Goal: Information Seeking & Learning: Learn about a topic

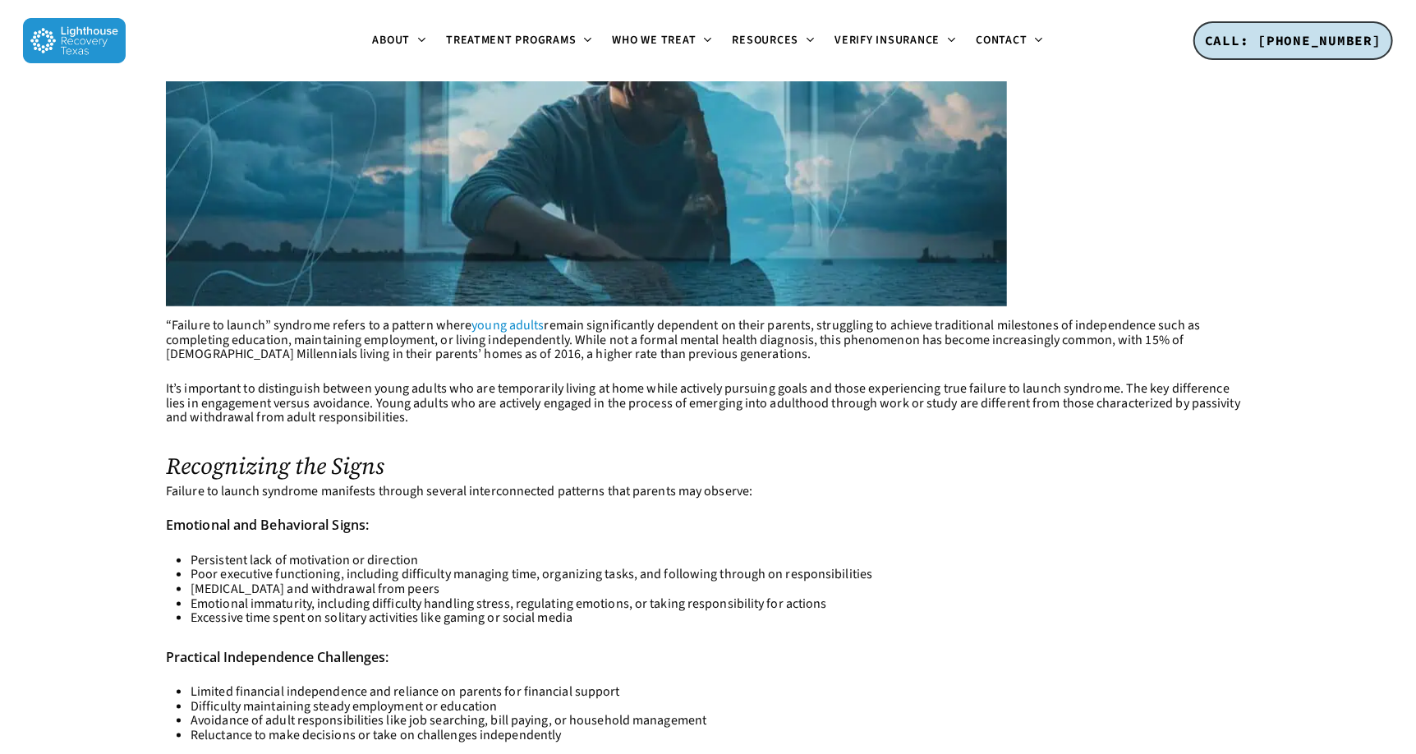
scroll to position [985, 0]
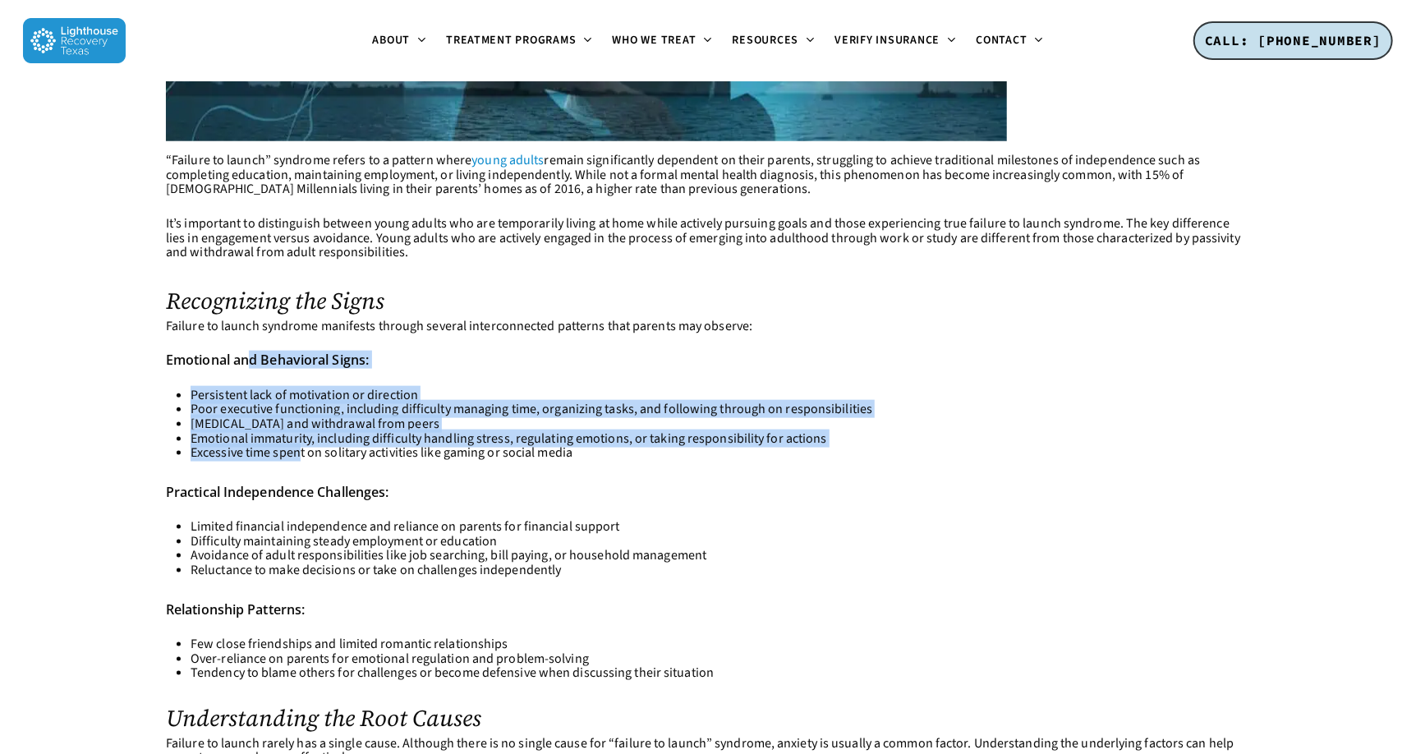
drag, startPoint x: 253, startPoint y: 389, endPoint x: 299, endPoint y: 444, distance: 71.7
click at [299, 446] on li "Excessive time spent on solitary activities like gaming or social media" at bounding box center [720, 453] width 1059 height 15
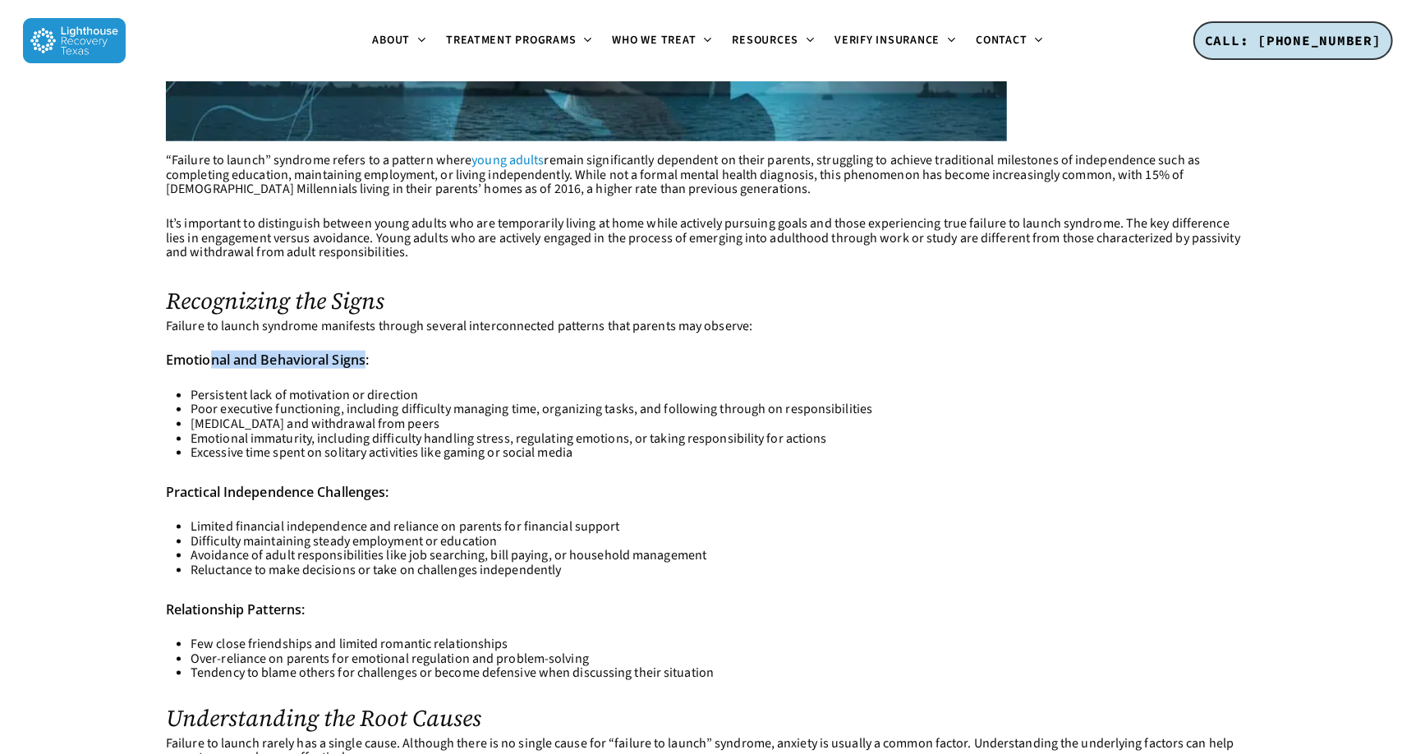
drag, startPoint x: 207, startPoint y: 354, endPoint x: 369, endPoint y: 365, distance: 162.1
click at [369, 365] on strong "Emotional and Behavioral Signs:" at bounding box center [267, 360] width 203 height 18
drag, startPoint x: 164, startPoint y: 360, endPoint x: 367, endPoint y: 361, distance: 202.8
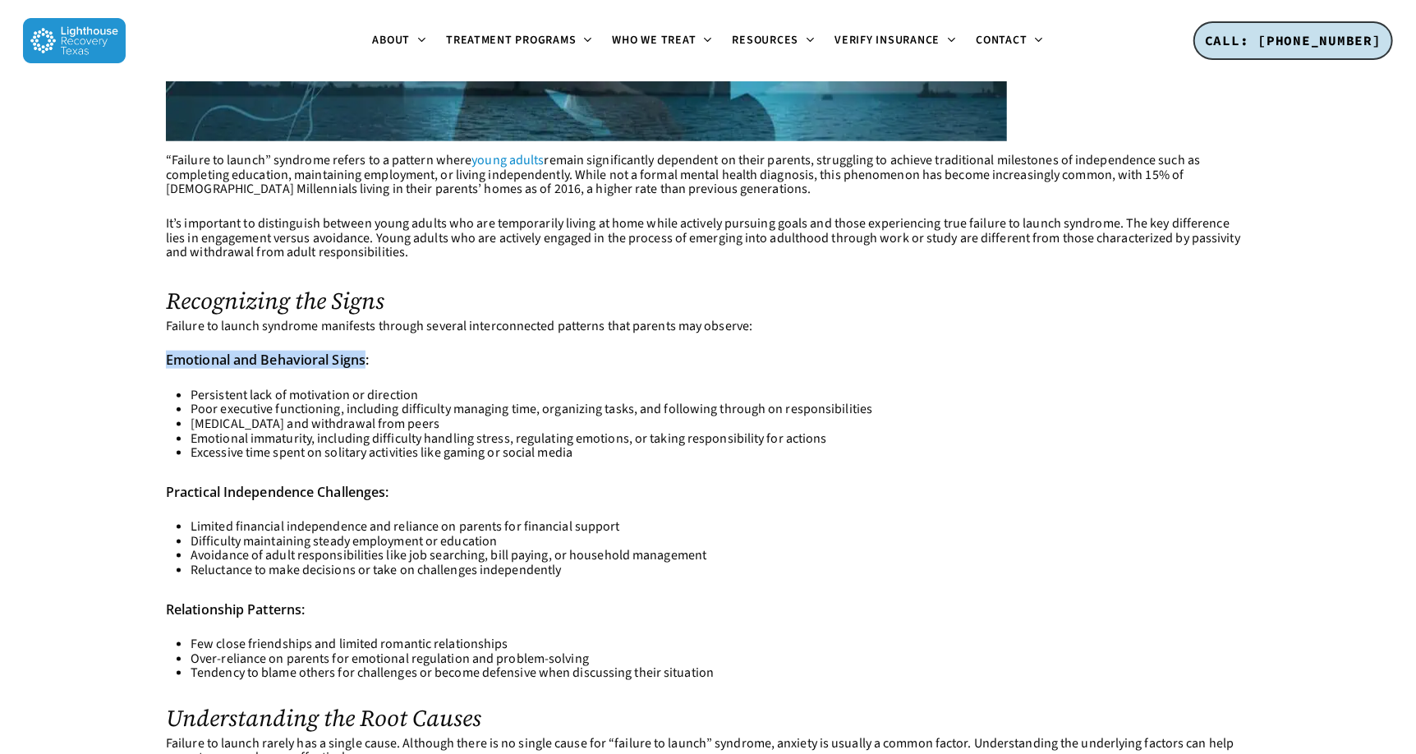
click at [367, 361] on strong "Emotional and Behavioral Signs:" at bounding box center [267, 360] width 203 height 18
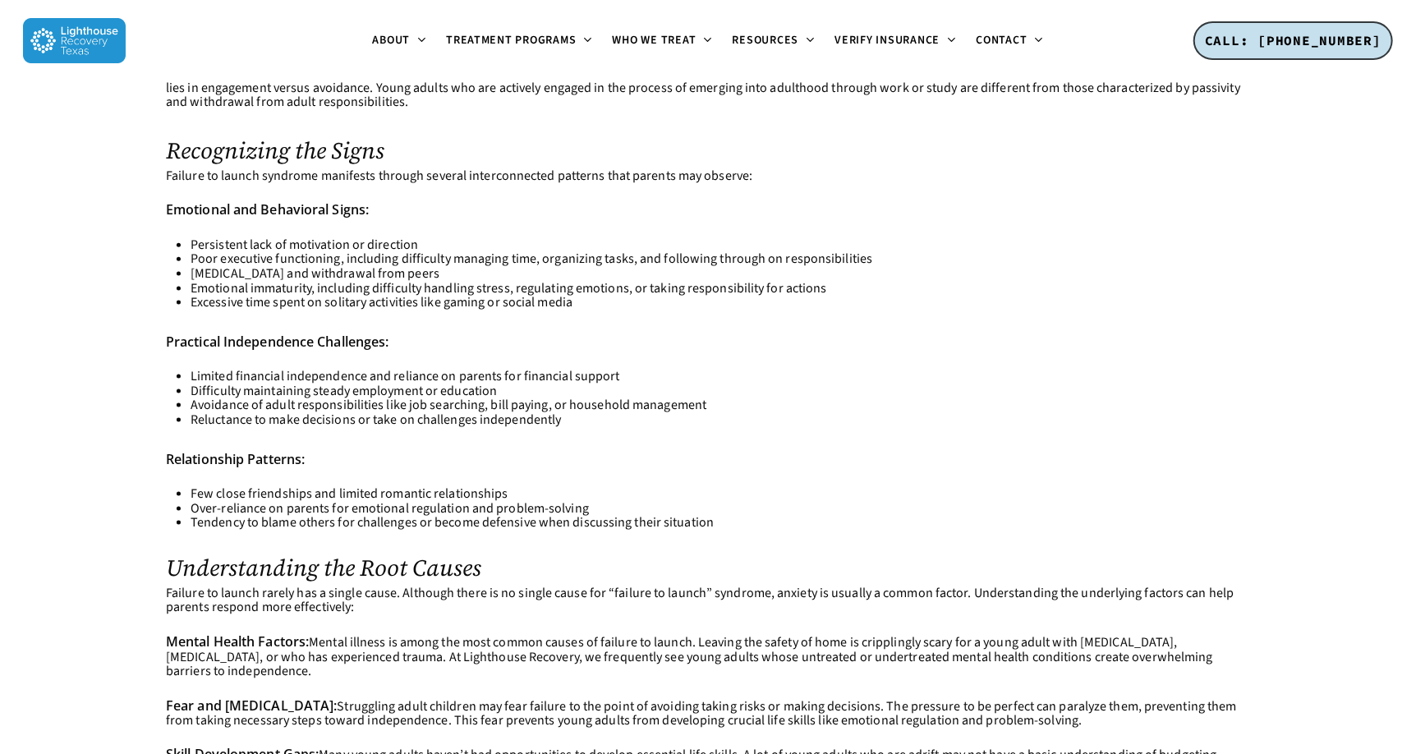
scroll to position [1150, 0]
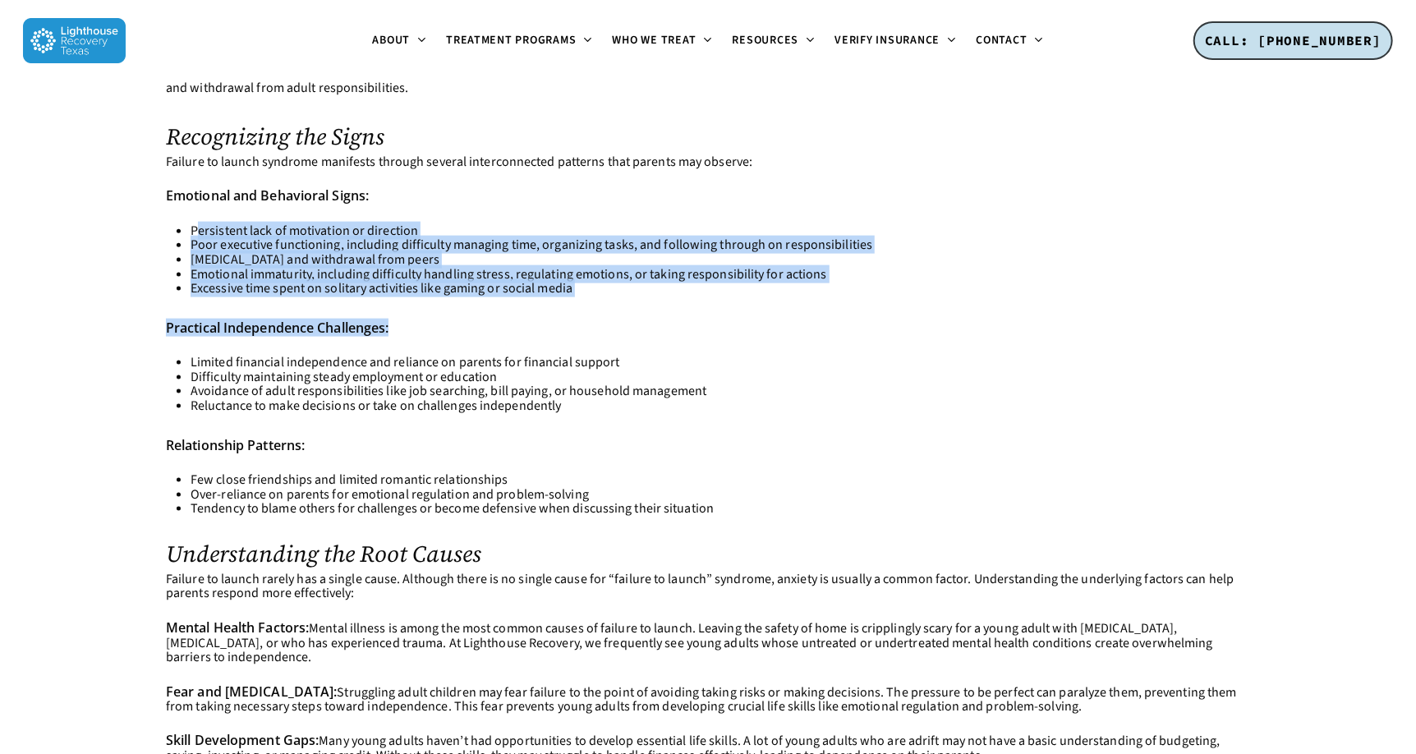
drag, startPoint x: 197, startPoint y: 231, endPoint x: 578, endPoint y: 297, distance: 386.8
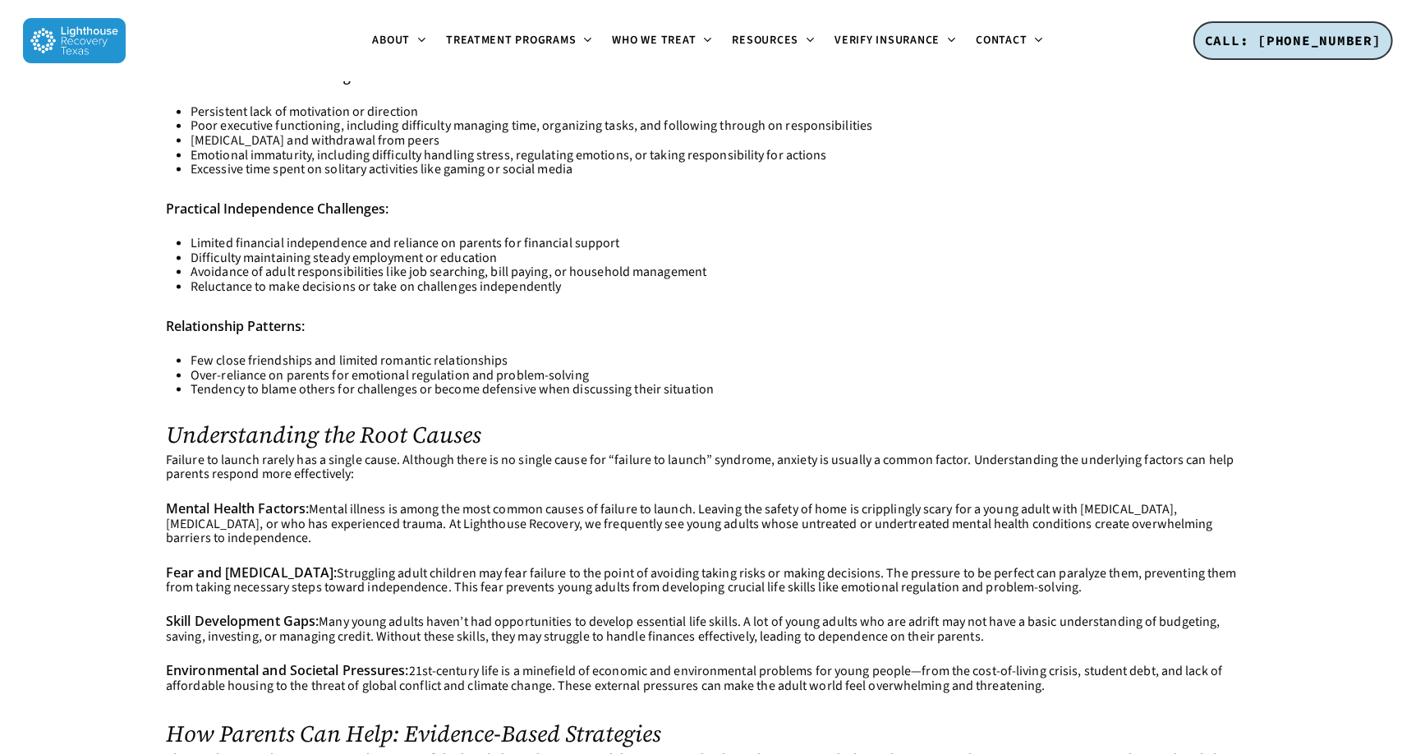
scroll to position [1231, 0]
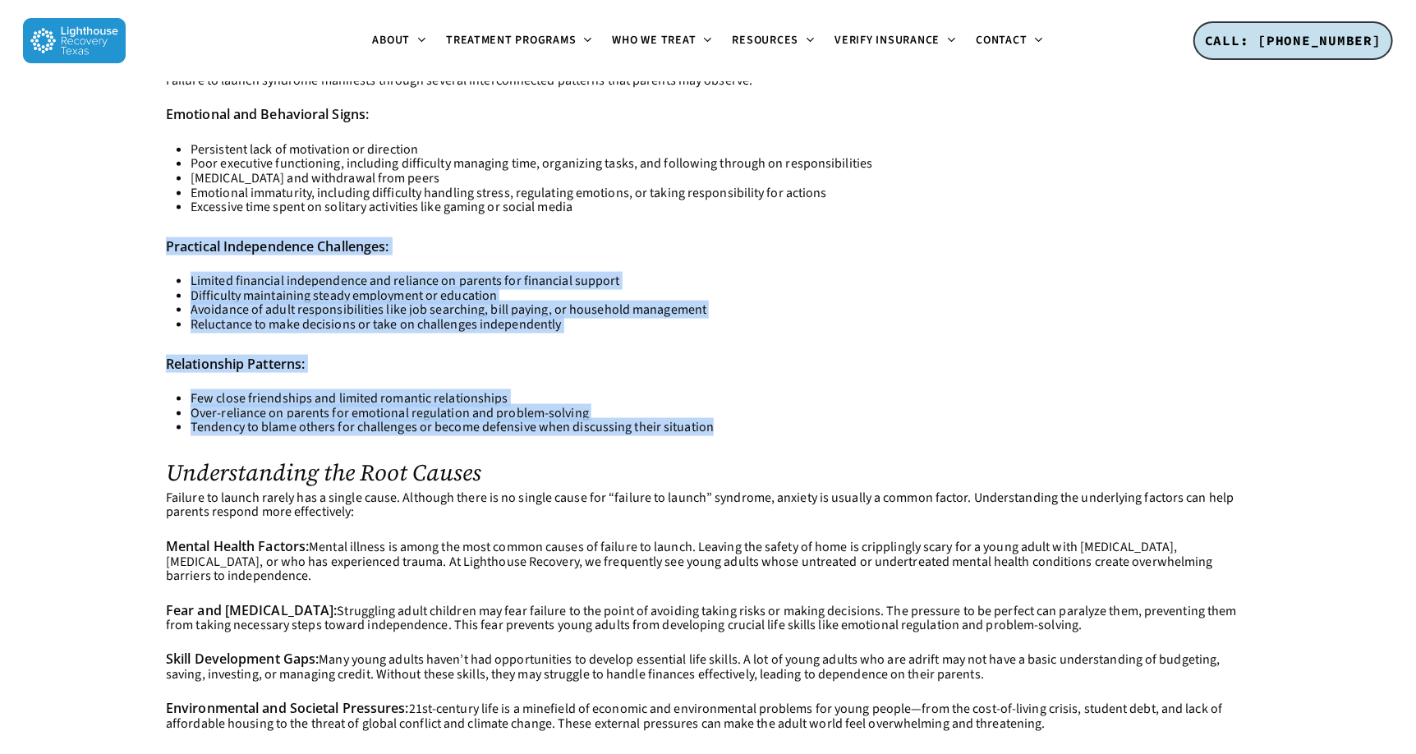
drag, startPoint x: 705, startPoint y: 428, endPoint x: 163, endPoint y: 240, distance: 573.7
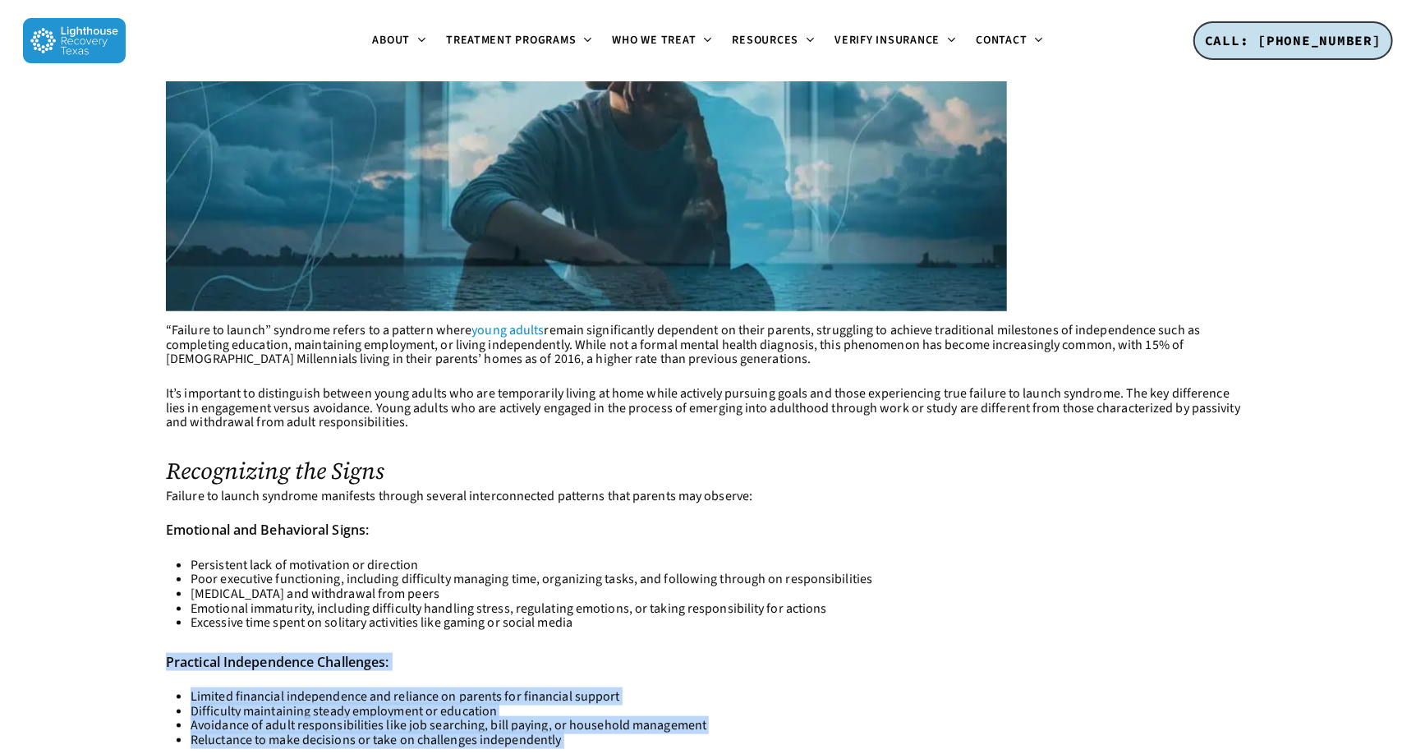
scroll to position [739, 0]
